Goal: Find specific page/section: Find specific page/section

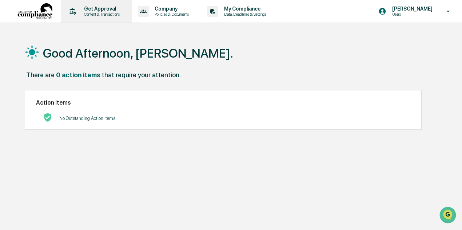
click at [98, 12] on p "Content & Transactions" at bounding box center [100, 14] width 45 height 5
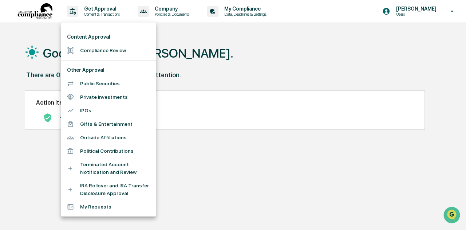
click at [249, 11] on div at bounding box center [233, 115] width 466 height 230
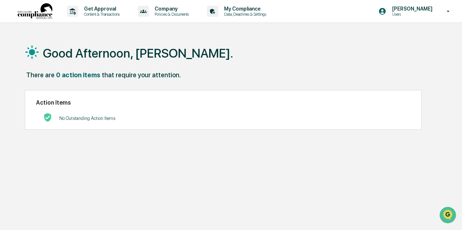
click at [243, 12] on p "Data, Deadlines & Settings" at bounding box center [244, 14] width 52 height 5
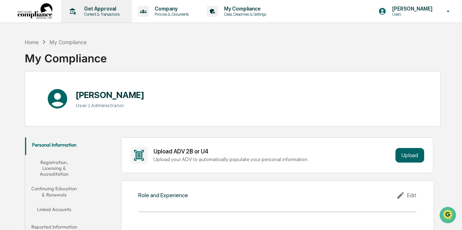
click at [94, 15] on p "Content & Transactions" at bounding box center [100, 14] width 45 height 5
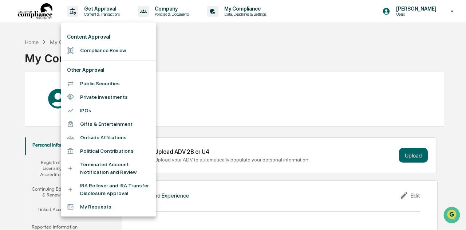
click at [167, 11] on div at bounding box center [233, 115] width 466 height 230
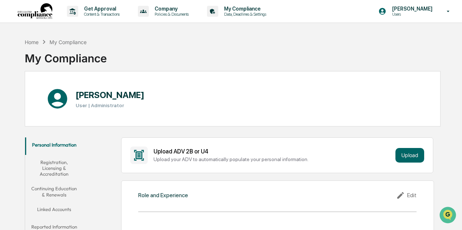
click at [165, 11] on p "Company" at bounding box center [171, 9] width 44 height 6
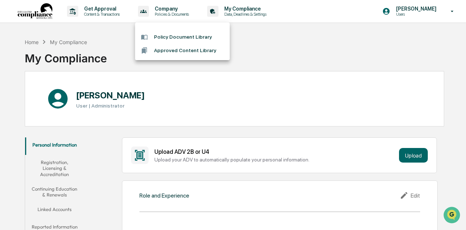
click at [165, 11] on div at bounding box center [233, 115] width 466 height 230
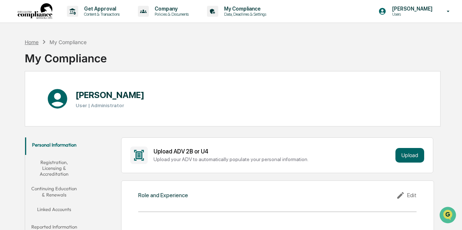
click at [31, 40] on div "Home" at bounding box center [32, 42] width 14 height 6
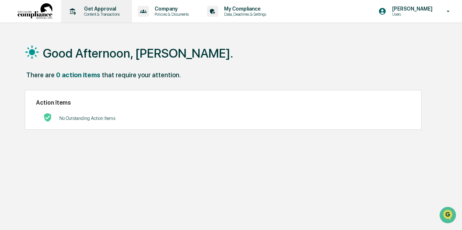
click at [95, 12] on p "Content & Transactions" at bounding box center [100, 14] width 45 height 5
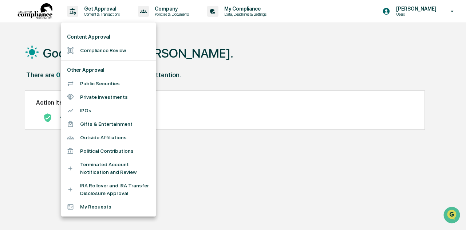
click at [102, 52] on li "Compliance Review" at bounding box center [108, 50] width 95 height 13
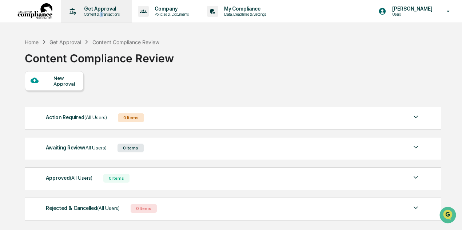
click at [104, 16] on div "Get Approval Content & Transactions" at bounding box center [96, 11] width 64 height 23
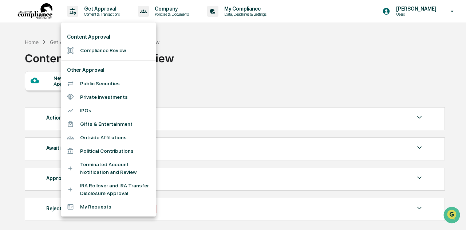
click at [171, 10] on div at bounding box center [233, 115] width 466 height 230
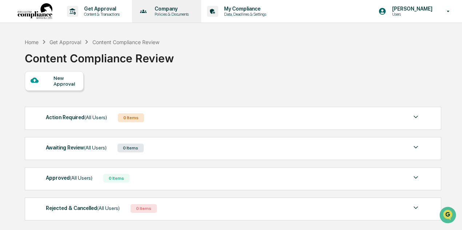
click at [172, 13] on p "Policies & Documents" at bounding box center [171, 14] width 44 height 5
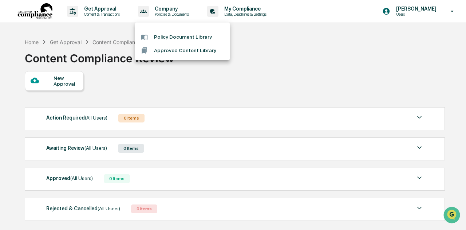
click at [243, 5] on div at bounding box center [233, 115] width 466 height 230
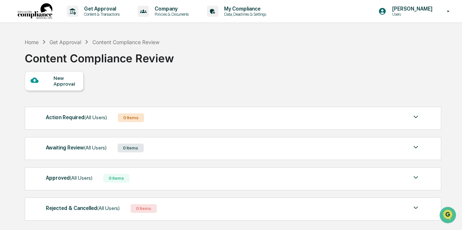
click at [246, 9] on p "My Compliance" at bounding box center [244, 9] width 52 height 6
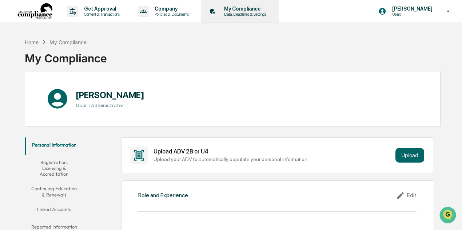
click at [241, 16] on p "Data, Deadlines & Settings" at bounding box center [244, 14] width 52 height 5
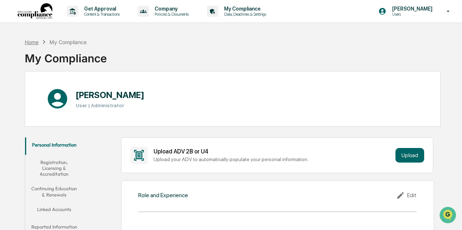
click at [35, 44] on div "Home" at bounding box center [32, 42] width 14 height 6
